Goal: Download file/media

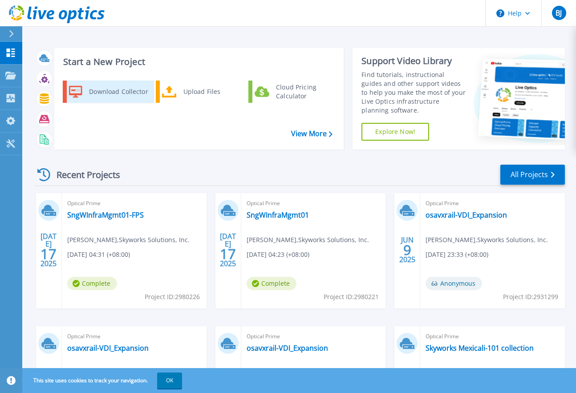
click at [105, 93] on div "Download Collector" at bounding box center [118, 92] width 67 height 18
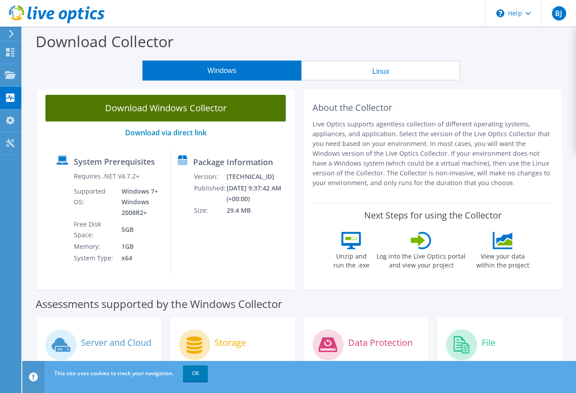
click at [145, 108] on link "Download Windows Collector" at bounding box center [165, 108] width 240 height 27
